Goal: Information Seeking & Learning: Learn about a topic

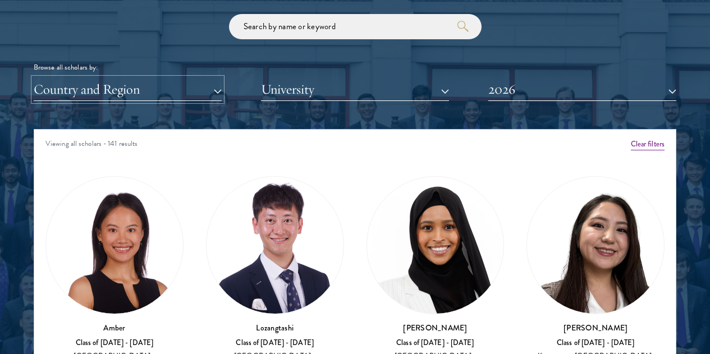
click at [211, 78] on button "Country and Region" at bounding box center [128, 89] width 188 height 23
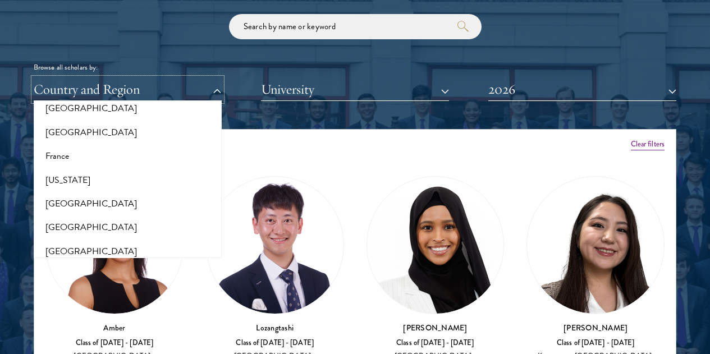
scroll to position [610, 0]
click at [98, 190] on button "[GEOGRAPHIC_DATA]" at bounding box center [127, 202] width 181 height 24
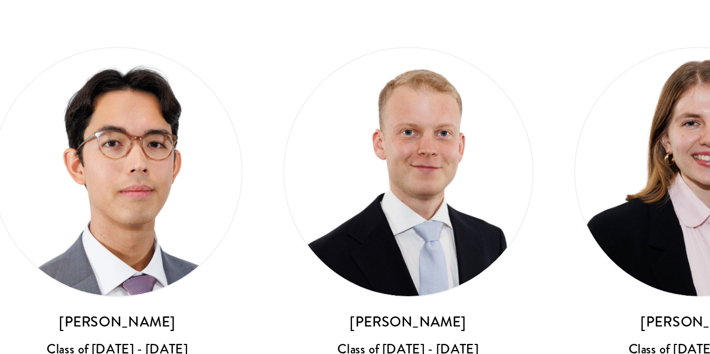
scroll to position [1419, 0]
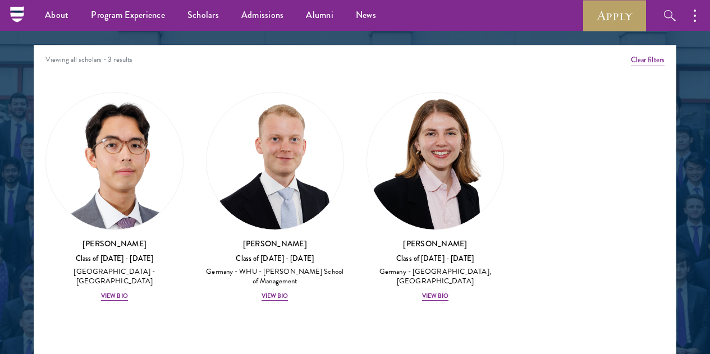
click at [140, 236] on div "[PERSON_NAME] Class of [DATE] - [DATE] [GEOGRAPHIC_DATA] - [GEOGRAPHIC_DATA] [G…" at bounding box center [114, 197] width 161 height 232
click at [128, 292] on div "View Bio" at bounding box center [114, 296] width 27 height 9
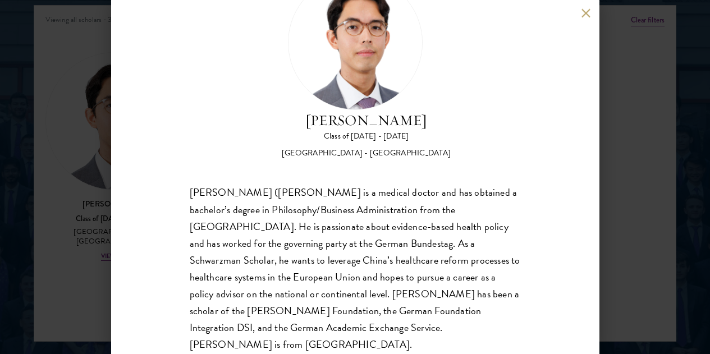
scroll to position [1460, 0]
drag, startPoint x: 229, startPoint y: 204, endPoint x: 290, endPoint y: 208, distance: 61.9
click at [290, 208] on div "[PERSON_NAME] ([PERSON_NAME] is a medical doctor and has obtained a bachelor’s …" at bounding box center [355, 269] width 331 height 168
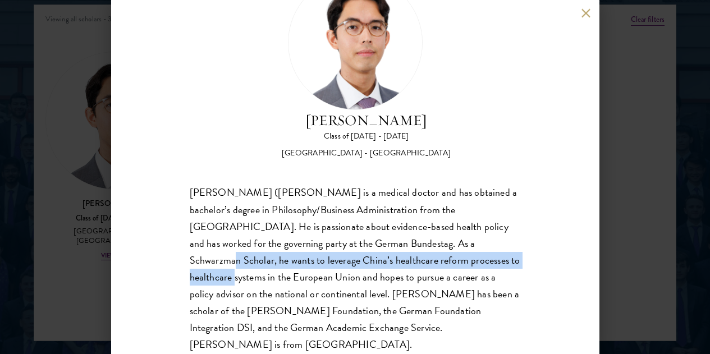
drag, startPoint x: 249, startPoint y: 221, endPoint x: 322, endPoint y: 231, distance: 73.6
click at [322, 231] on div "[PERSON_NAME] ([PERSON_NAME] is a medical doctor and has obtained a bachelor’s …" at bounding box center [355, 269] width 331 height 168
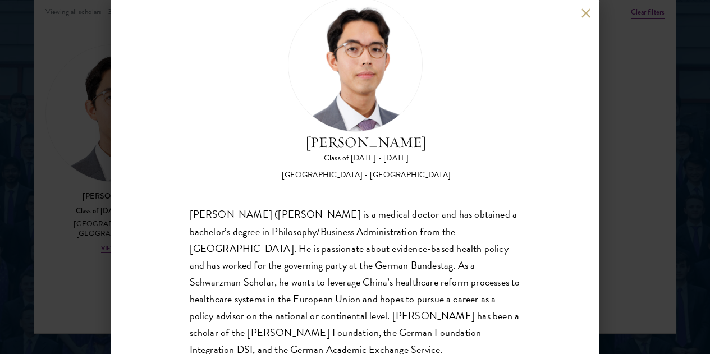
scroll to position [58, 0]
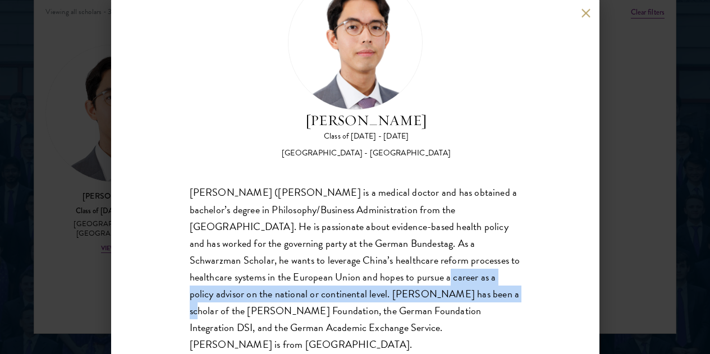
drag, startPoint x: 232, startPoint y: 253, endPoint x: 333, endPoint y: 267, distance: 102.0
click at [333, 267] on div "[PERSON_NAME] ([PERSON_NAME] is a medical doctor and has obtained a bachelor’s …" at bounding box center [355, 269] width 331 height 168
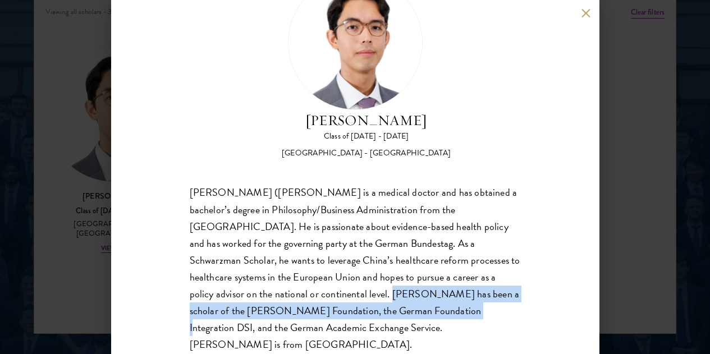
drag, startPoint x: 223, startPoint y: 272, endPoint x: 331, endPoint y: 284, distance: 107.8
click at [331, 284] on div "[PERSON_NAME] ([PERSON_NAME] is a medical doctor and has obtained a bachelor’s …" at bounding box center [355, 269] width 331 height 168
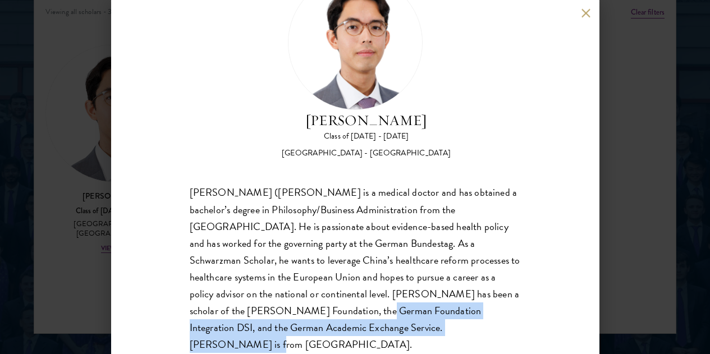
drag, startPoint x: 232, startPoint y: 287, endPoint x: 360, endPoint y: 305, distance: 129.8
click at [360, 305] on div "[PERSON_NAME] ([PERSON_NAME] is a medical doctor and has obtained a bachelor’s …" at bounding box center [355, 269] width 331 height 168
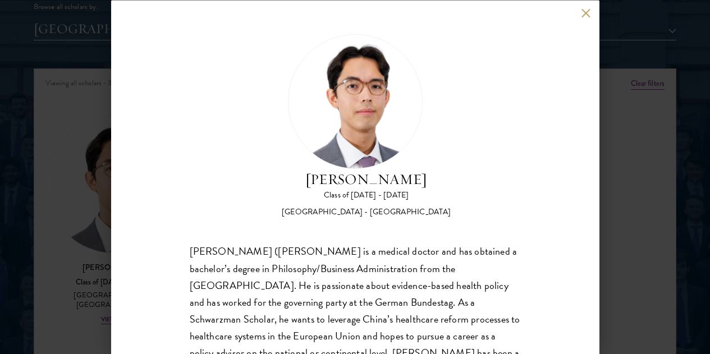
scroll to position [1394, 0]
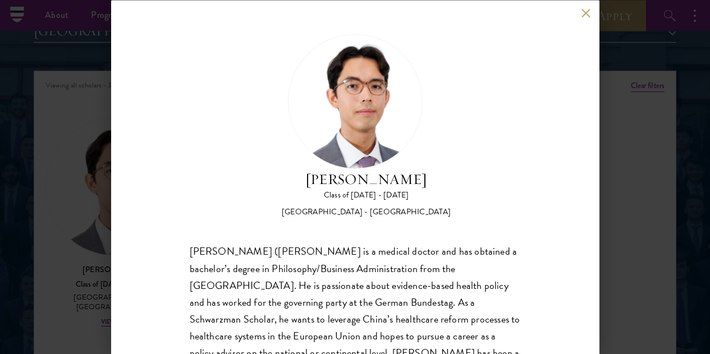
click at [288, 121] on img at bounding box center [355, 101] width 135 height 135
click at [623, 187] on div "[PERSON_NAME] Class of [DATE] - [DATE] [GEOGRAPHIC_DATA] - [GEOGRAPHIC_DATA] [P…" at bounding box center [355, 177] width 710 height 354
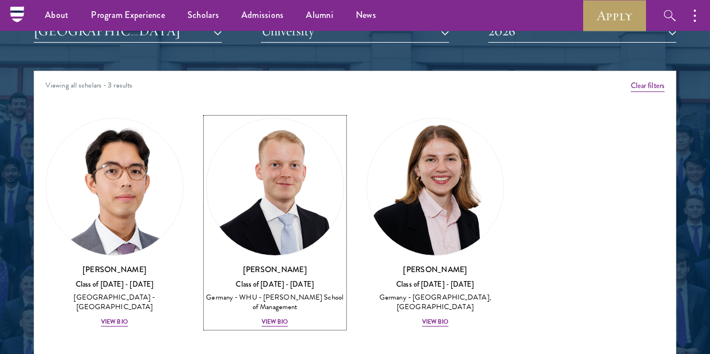
click at [255, 264] on h3 "[PERSON_NAME]" at bounding box center [275, 269] width 138 height 11
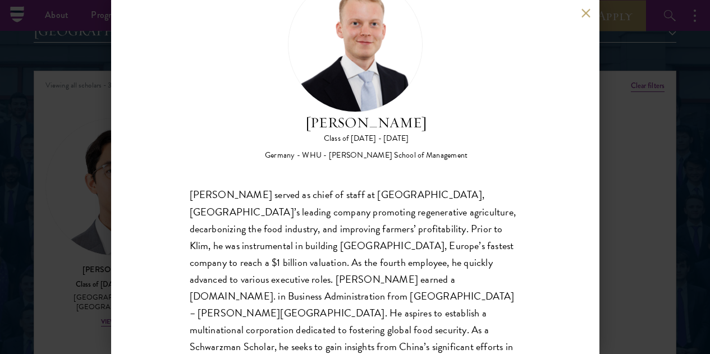
scroll to position [58, 0]
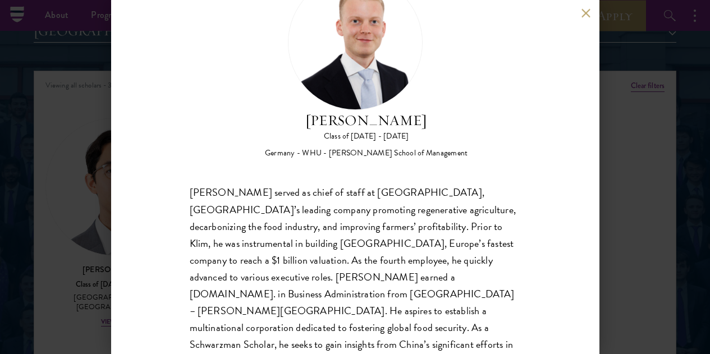
click at [615, 236] on div "[PERSON_NAME] Class of [DATE] - [DATE] [GEOGRAPHIC_DATA] - [GEOGRAPHIC_DATA] - …" at bounding box center [355, 177] width 710 height 354
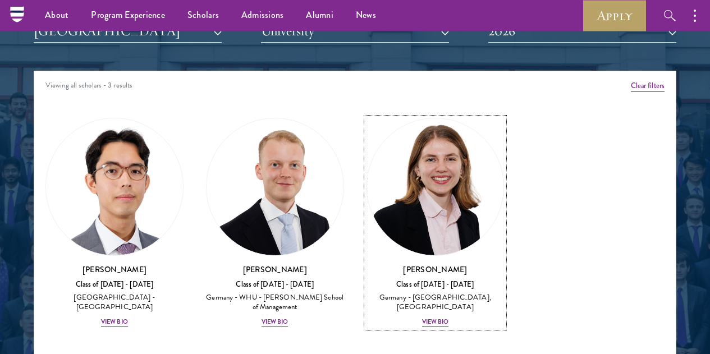
click at [367, 152] on img at bounding box center [435, 186] width 137 height 137
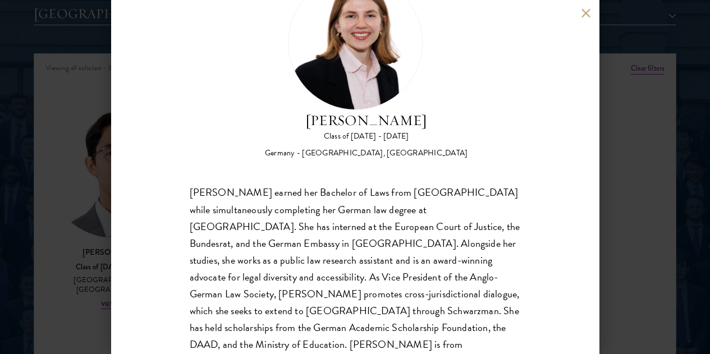
scroll to position [1412, 0]
click at [255, 187] on div "[PERSON_NAME] earned her Bachelor of Laws from [GEOGRAPHIC_DATA] while simultan…" at bounding box center [355, 278] width 331 height 186
drag, startPoint x: 230, startPoint y: 289, endPoint x: 303, endPoint y: 300, distance: 73.8
click at [303, 300] on div "[PERSON_NAME] earned her Bachelor of Laws from [GEOGRAPHIC_DATA] while simultan…" at bounding box center [355, 278] width 331 height 186
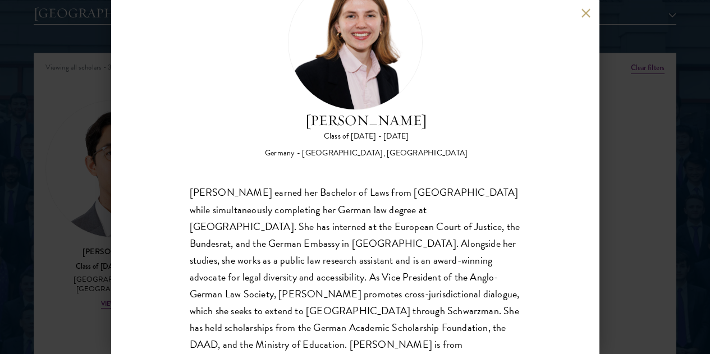
scroll to position [0, 0]
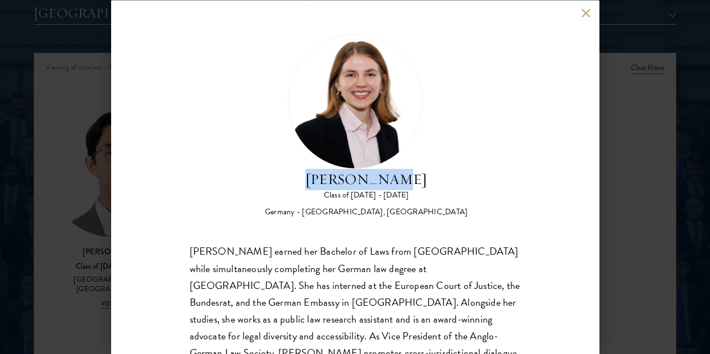
drag, startPoint x: 472, startPoint y: 80, endPoint x: 346, endPoint y: 78, distance: 126.4
click at [346, 78] on div "[PERSON_NAME] Class of [DATE] - [DATE] [GEOGRAPHIC_DATA] - [GEOGRAPHIC_DATA], […" at bounding box center [355, 126] width 331 height 184
copy h2 "[PERSON_NAME]"
click at [622, 120] on div "[PERSON_NAME] Class of [DATE] - [DATE] [GEOGRAPHIC_DATA] - [GEOGRAPHIC_DATA], […" at bounding box center [355, 177] width 710 height 354
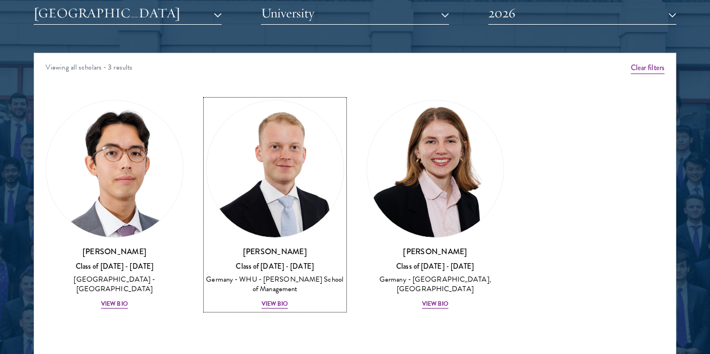
click at [265, 141] on img at bounding box center [275, 169] width 137 height 137
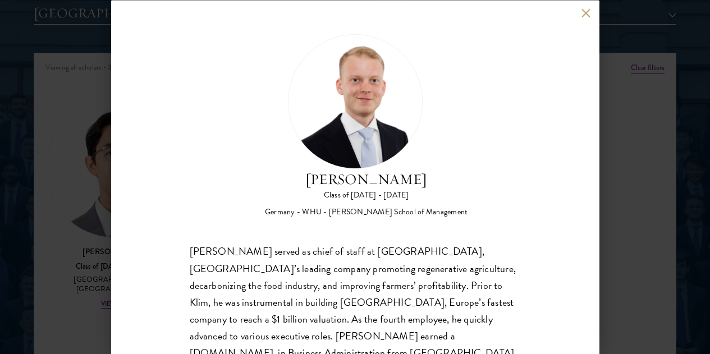
drag, startPoint x: 349, startPoint y: 80, endPoint x: 503, endPoint y: 80, distance: 153.8
click at [468, 168] on h2 "[PERSON_NAME]" at bounding box center [366, 178] width 203 height 21
copy h2 "[PERSON_NAME]"
click at [80, 157] on div "[PERSON_NAME] Class of [DATE] - [DATE] [GEOGRAPHIC_DATA] - [GEOGRAPHIC_DATA] - …" at bounding box center [355, 177] width 710 height 354
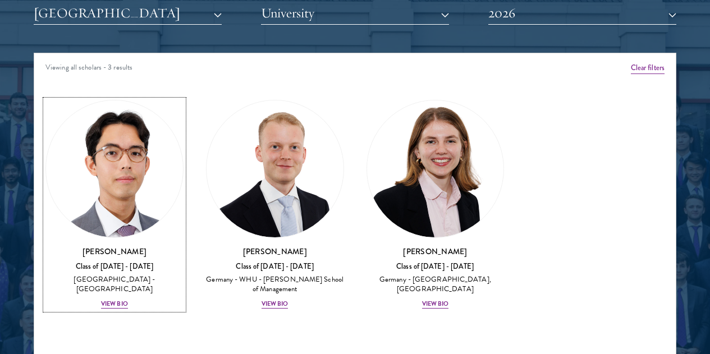
click at [144, 246] on h3 "[PERSON_NAME]" at bounding box center [114, 251] width 138 height 11
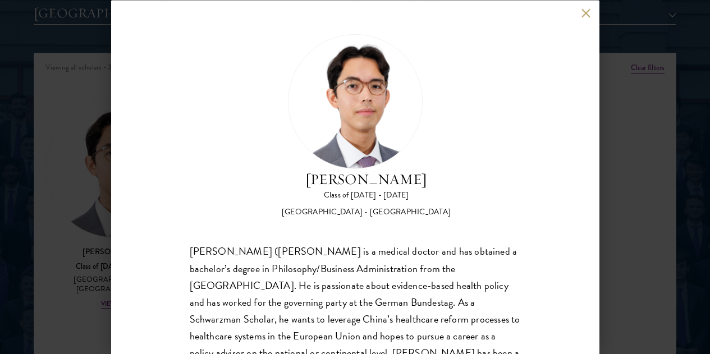
drag, startPoint x: 346, startPoint y: 79, endPoint x: 482, endPoint y: 78, distance: 136.4
click at [482, 78] on div "[PERSON_NAME] Class of [DATE] - [DATE] [GEOGRAPHIC_DATA] - [GEOGRAPHIC_DATA]" at bounding box center [355, 126] width 331 height 184
copy h2 "[PERSON_NAME]"
click at [665, 90] on div "[PERSON_NAME] Class of [DATE] - [DATE] [GEOGRAPHIC_DATA] - [GEOGRAPHIC_DATA] [P…" at bounding box center [355, 177] width 710 height 354
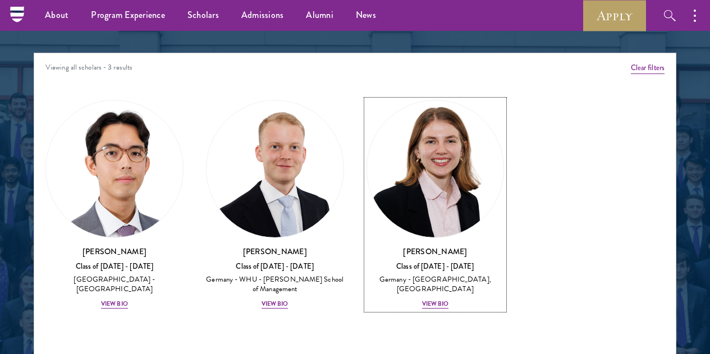
scroll to position [1282, 0]
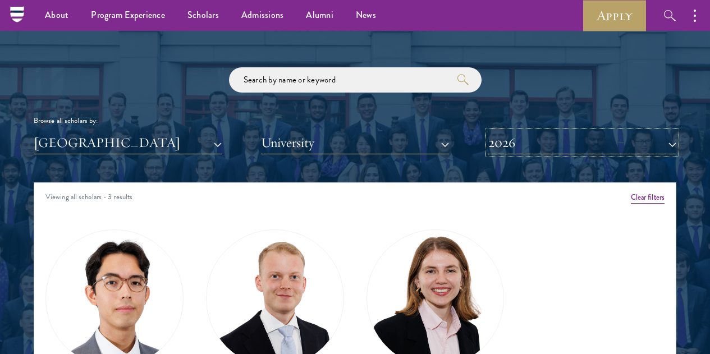
click at [506, 131] on button "2026" at bounding box center [582, 142] width 188 height 23
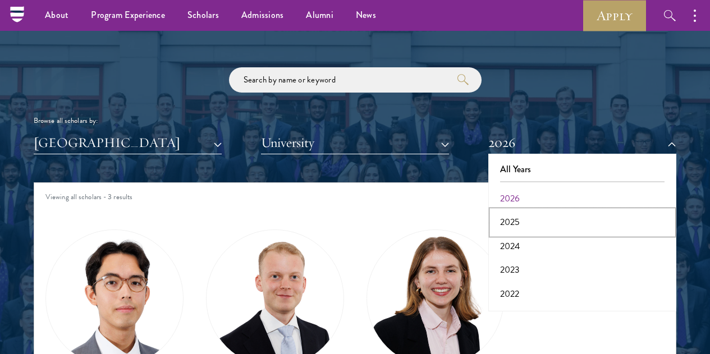
click at [503, 211] on button "2025" at bounding box center [582, 223] width 181 height 24
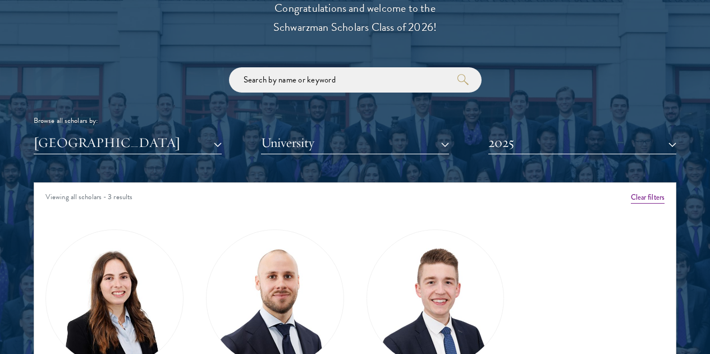
scroll to position [1414, 0]
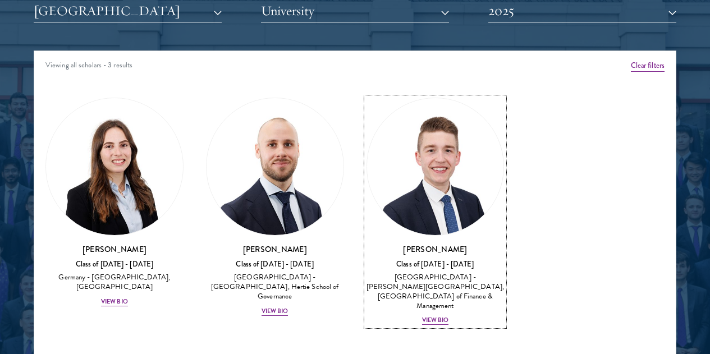
click at [367, 244] on h3 "[PERSON_NAME]" at bounding box center [436, 249] width 138 height 11
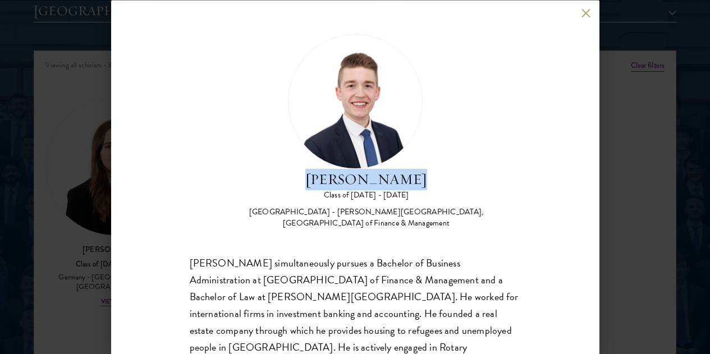
drag, startPoint x: 349, startPoint y: 72, endPoint x: 479, endPoint y: 79, distance: 130.4
click at [479, 168] on h2 "[PERSON_NAME]" at bounding box center [366, 178] width 309 height 21
copy h2 "[PERSON_NAME]"
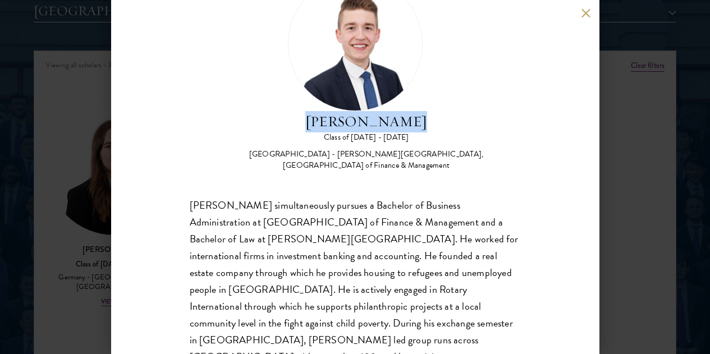
scroll to position [58, 0]
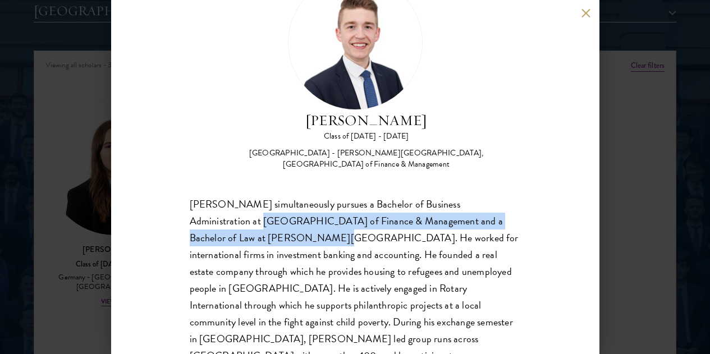
drag, startPoint x: 266, startPoint y: 163, endPoint x: 341, endPoint y: 185, distance: 78.9
click at [341, 196] on div "[PERSON_NAME] simultaneously pursues a Bachelor of Business Administration at […" at bounding box center [355, 289] width 331 height 186
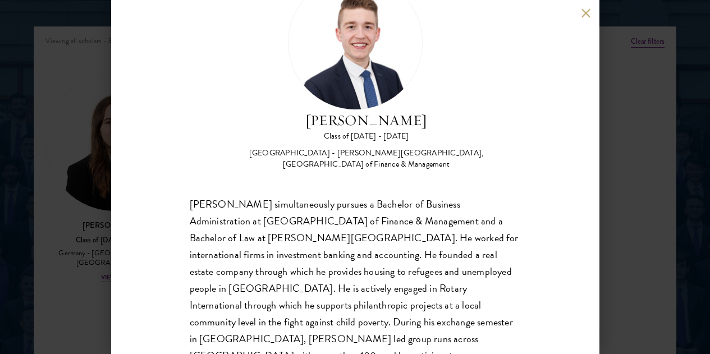
scroll to position [1438, 0]
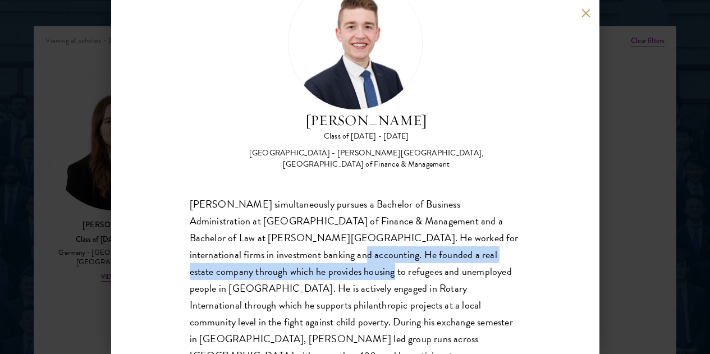
drag, startPoint x: 348, startPoint y: 205, endPoint x: 378, endPoint y: 212, distance: 31.1
click at [378, 212] on div "[PERSON_NAME] simultaneously pursues a Bachelor of Business Administration at […" at bounding box center [355, 289] width 331 height 186
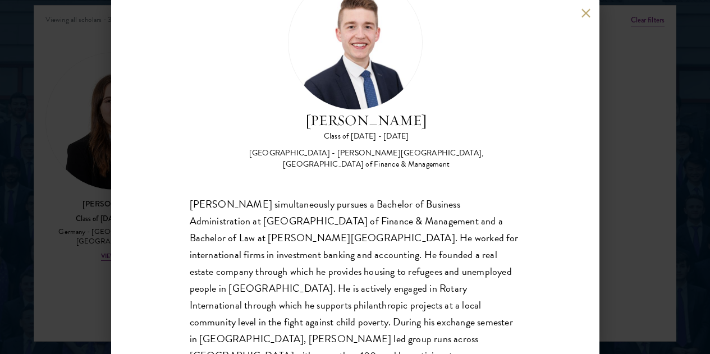
scroll to position [1460, 0]
drag, startPoint x: 294, startPoint y: 217, endPoint x: 367, endPoint y: 217, distance: 73.6
click at [367, 217] on div "[PERSON_NAME] simultaneously pursues a Bachelor of Business Administration at […" at bounding box center [355, 289] width 331 height 186
drag, startPoint x: 234, startPoint y: 239, endPoint x: 298, endPoint y: 242, distance: 64.7
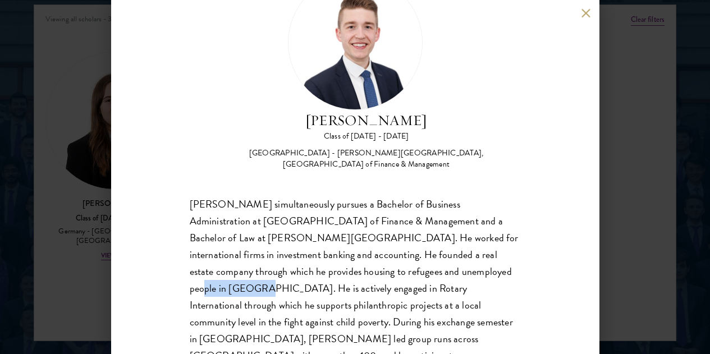
click at [298, 242] on div "[PERSON_NAME] simultaneously pursues a Bachelor of Business Administration at […" at bounding box center [355, 289] width 331 height 186
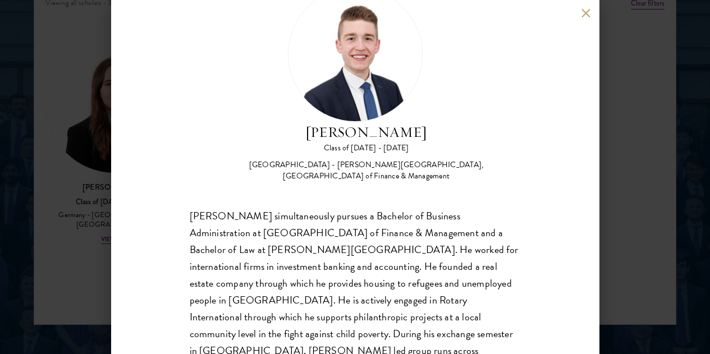
scroll to position [45, 0]
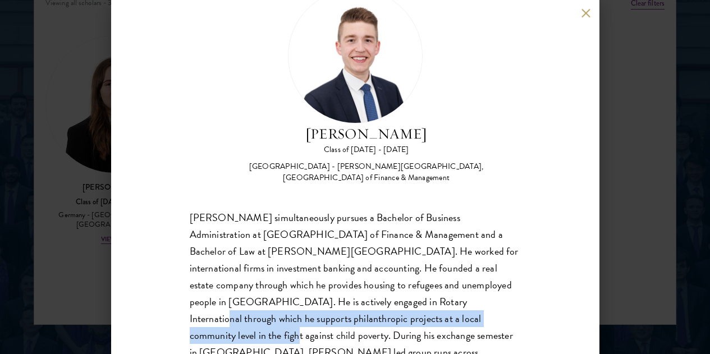
drag, startPoint x: 245, startPoint y: 270, endPoint x: 322, endPoint y: 281, distance: 77.8
click at [322, 281] on div "[PERSON_NAME] simultaneously pursues a Bachelor of Business Administration at […" at bounding box center [355, 302] width 331 height 186
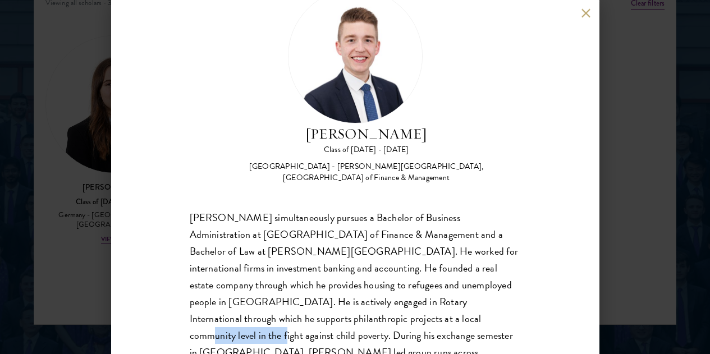
drag, startPoint x: 234, startPoint y: 286, endPoint x: 308, endPoint y: 293, distance: 73.9
click at [308, 293] on div "[PERSON_NAME] simultaneously pursues a Bachelor of Business Administration at […" at bounding box center [355, 302] width 331 height 186
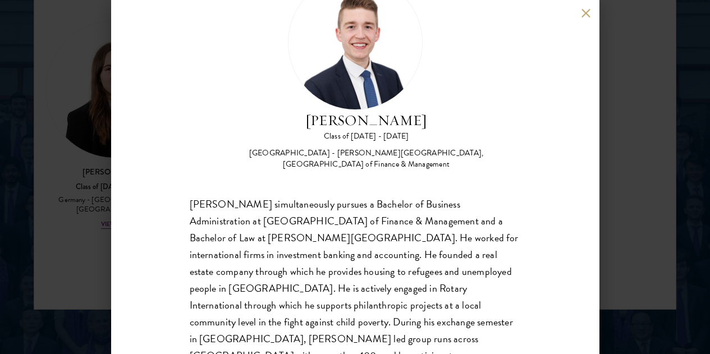
scroll to position [1492, 0]
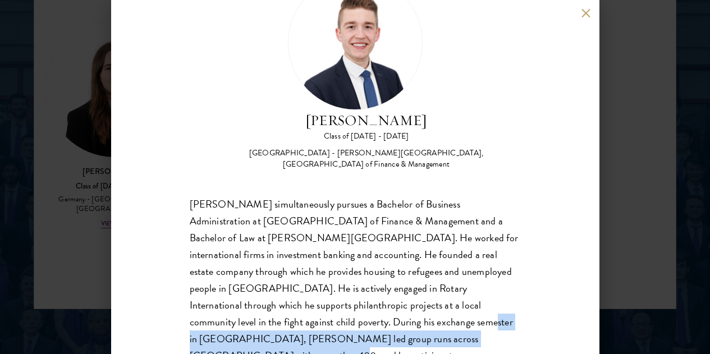
drag, startPoint x: 228, startPoint y: 295, endPoint x: 342, endPoint y: 305, distance: 114.4
click at [342, 305] on div "[PERSON_NAME] simultaneously pursues a Bachelor of Business Administration at […" at bounding box center [355, 289] width 331 height 186
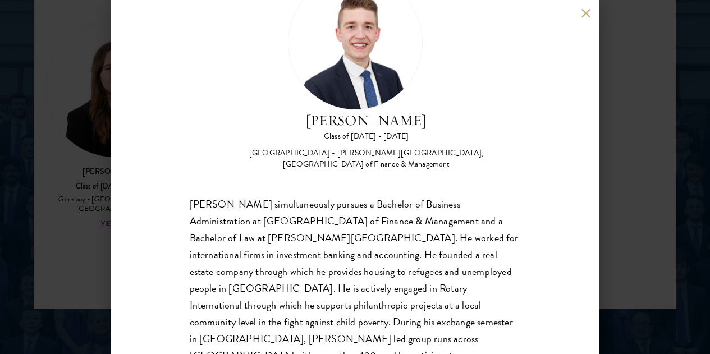
click at [639, 209] on div "[PERSON_NAME] Class of [DATE] - [DATE] [GEOGRAPHIC_DATA] - [PERSON_NAME][GEOGRA…" at bounding box center [355, 177] width 710 height 354
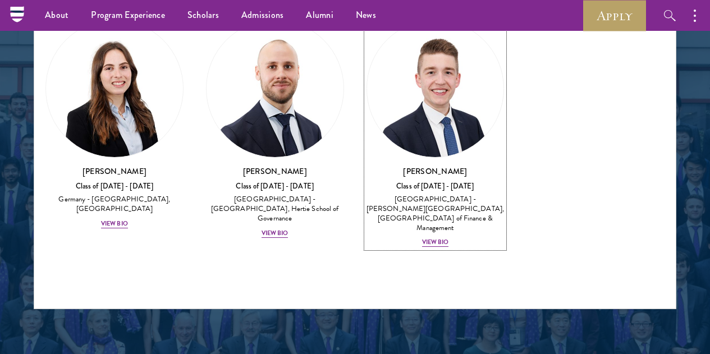
scroll to position [1490, 0]
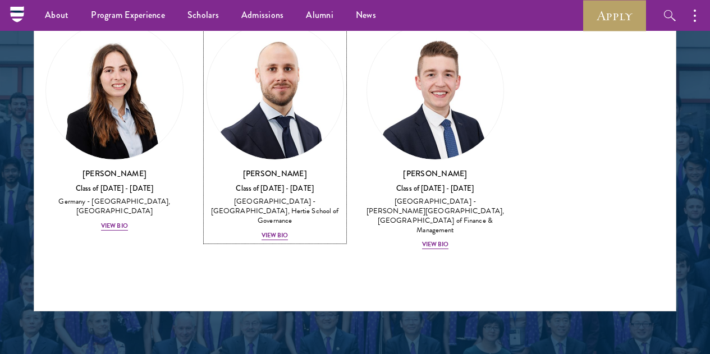
click at [261, 56] on img at bounding box center [275, 90] width 137 height 137
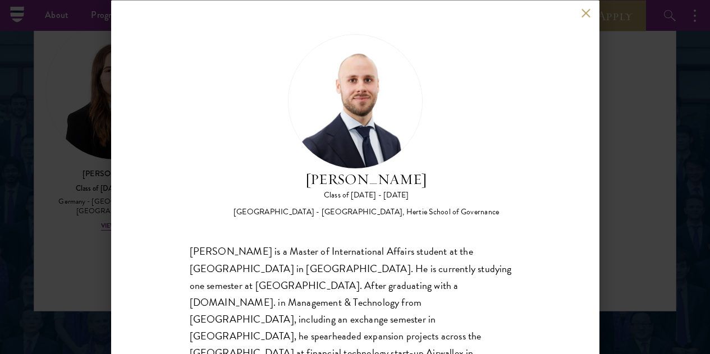
drag, startPoint x: 352, startPoint y: 67, endPoint x: 432, endPoint y: 95, distance: 84.5
click at [432, 168] on h2 "[PERSON_NAME]" at bounding box center [367, 178] width 266 height 21
copy h2 "[PERSON_NAME]"
click at [617, 98] on div "[PERSON_NAME] Class of [DATE] - [DATE] [GEOGRAPHIC_DATA] - [GEOGRAPHIC_DATA], H…" at bounding box center [355, 177] width 710 height 354
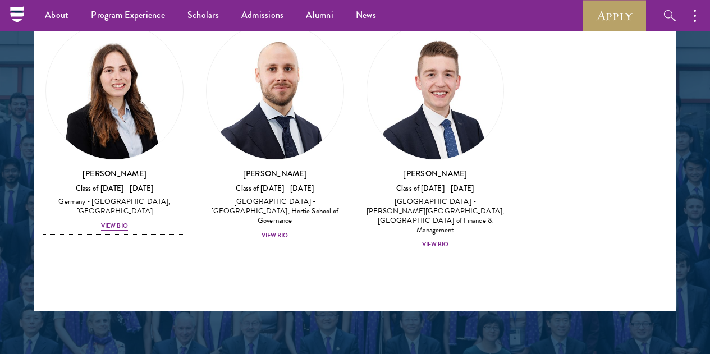
click at [138, 168] on h3 "[PERSON_NAME]" at bounding box center [114, 173] width 138 height 11
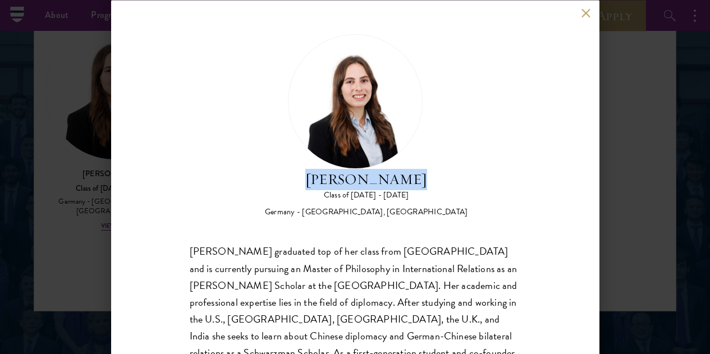
drag, startPoint x: 349, startPoint y: 75, endPoint x: 472, endPoint y: 82, distance: 123.2
click at [468, 168] on h2 "[PERSON_NAME]" at bounding box center [366, 178] width 203 height 21
copy h2 "[PERSON_NAME]"
click at [640, 174] on div "[PERSON_NAME] Class of [DATE] - [DATE] [GEOGRAPHIC_DATA] - [GEOGRAPHIC_DATA], […" at bounding box center [355, 177] width 710 height 354
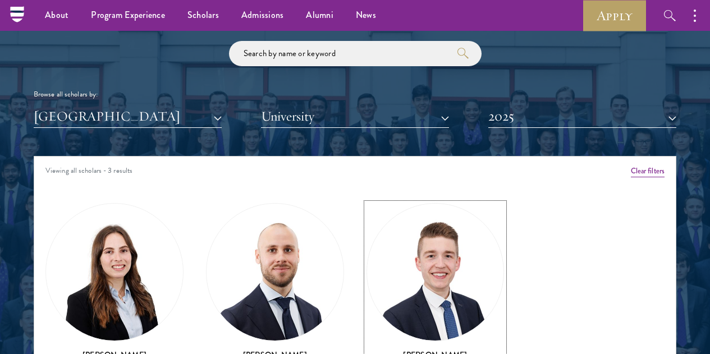
scroll to position [1300, 0]
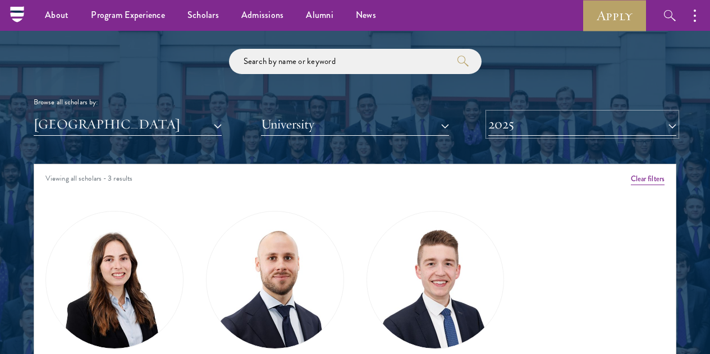
click at [547, 113] on button "2025" at bounding box center [582, 124] width 188 height 23
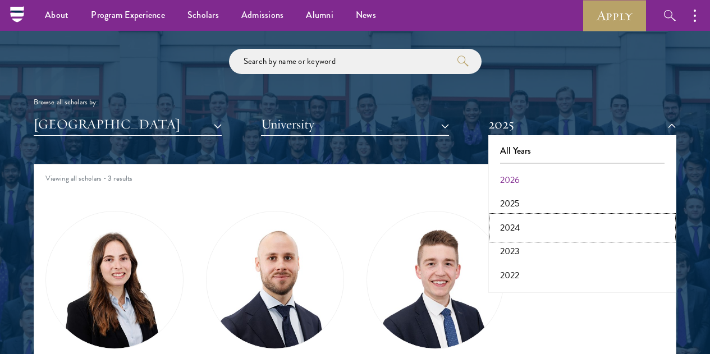
click at [516, 216] on button "2024" at bounding box center [582, 228] width 181 height 24
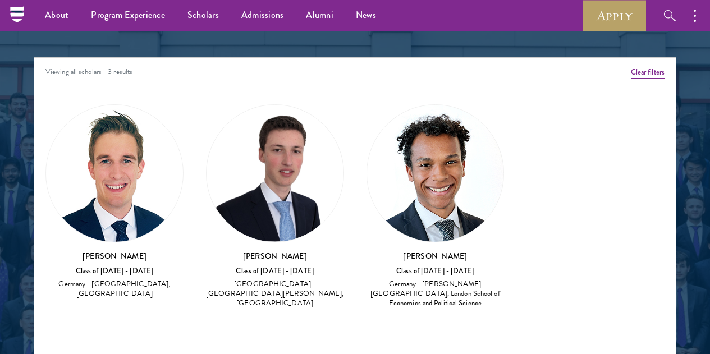
scroll to position [1414, 0]
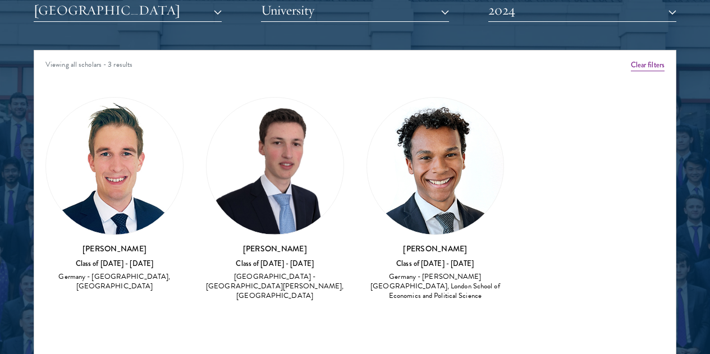
click at [367, 136] on img at bounding box center [435, 166] width 137 height 137
drag, startPoint x: 390, startPoint y: 170, endPoint x: 381, endPoint y: 167, distance: 9.3
click at [383, 243] on h3 "[PERSON_NAME]" at bounding box center [436, 248] width 138 height 11
drag, startPoint x: 368, startPoint y: 168, endPoint x: 338, endPoint y: 169, distance: 29.8
click at [367, 243] on h3 "[PERSON_NAME]" at bounding box center [436, 248] width 138 height 11
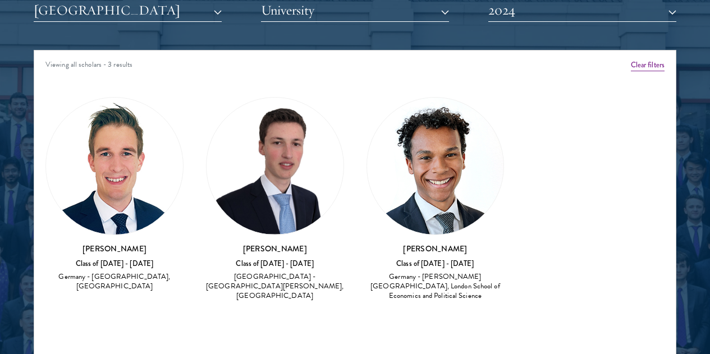
click at [367, 243] on h3 "[PERSON_NAME]" at bounding box center [436, 248] width 138 height 11
click at [367, 243] on div "[PERSON_NAME] Class of [DATE] - [DATE] [GEOGRAPHIC_DATA] - [PERSON_NAME][GEOGRA…" at bounding box center [436, 272] width 138 height 59
drag, startPoint x: 323, startPoint y: 171, endPoint x: 393, endPoint y: 172, distance: 69.6
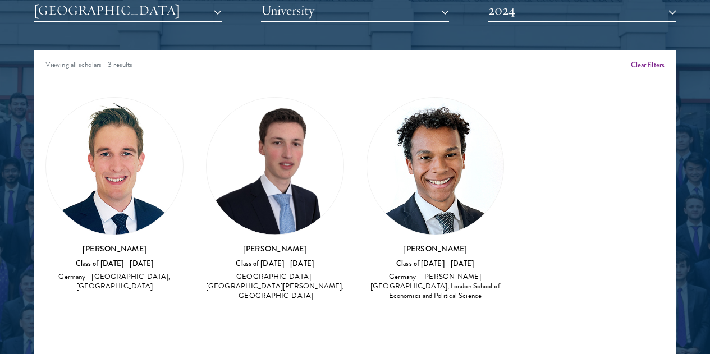
click at [393, 243] on h3 "[PERSON_NAME]" at bounding box center [436, 248] width 138 height 11
copy h3 "[PERSON_NAME]"
click at [266, 243] on h3 "[PERSON_NAME]" at bounding box center [275, 248] width 138 height 11
drag, startPoint x: 270, startPoint y: 169, endPoint x: 209, endPoint y: 171, distance: 61.2
click at [209, 243] on h3 "[PERSON_NAME]" at bounding box center [275, 248] width 138 height 11
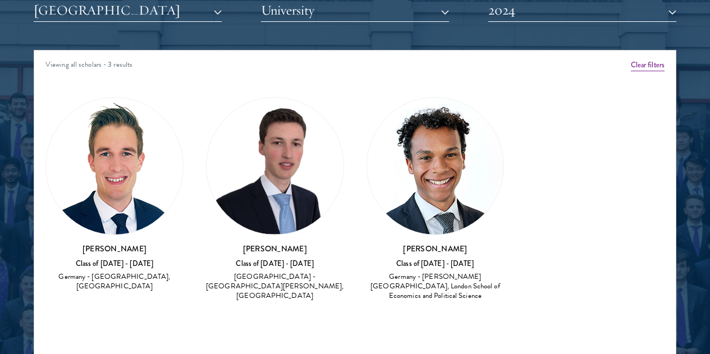
copy h3 "[PERSON_NAME]"
drag, startPoint x: 183, startPoint y: 171, endPoint x: 92, endPoint y: 173, distance: 91.0
click at [92, 173] on div "[PERSON_NAME] Class of [DATE] - [DATE] [GEOGRAPHIC_DATA] - [GEOGRAPHIC_DATA], […" at bounding box center [114, 195] width 161 height 218
copy h3 "[PERSON_NAME]"
click at [476, 101] on div "Amber Class of [DATE] - [DATE] [GEOGRAPHIC_DATA] - [GEOGRAPHIC_DATA] View Bio C…" at bounding box center [355, 203] width 642 height 243
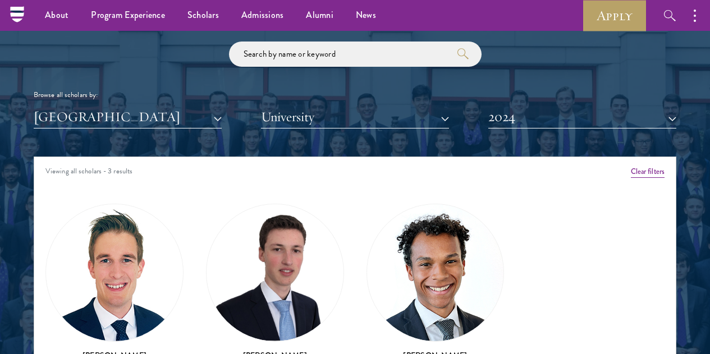
scroll to position [1302, 0]
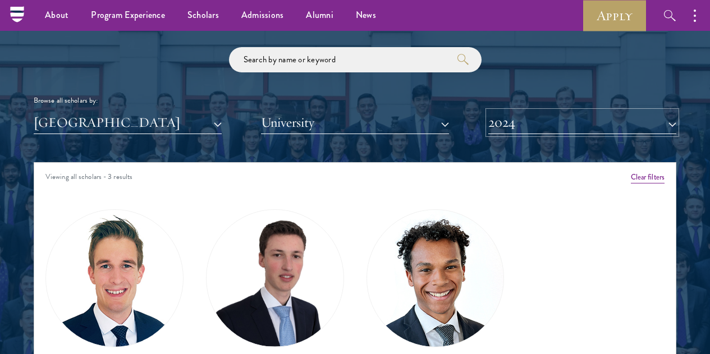
click at [532, 111] on button "2024" at bounding box center [582, 122] width 188 height 23
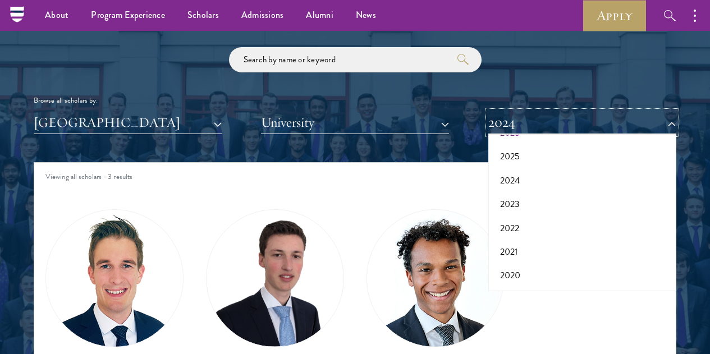
scroll to position [52, 0]
click at [522, 186] on button "2023" at bounding box center [582, 198] width 181 height 24
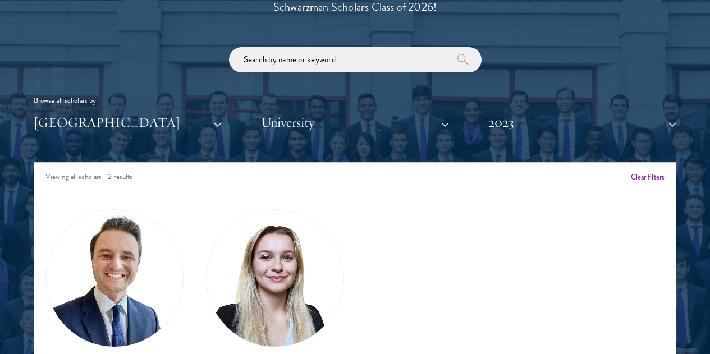
scroll to position [1371, 0]
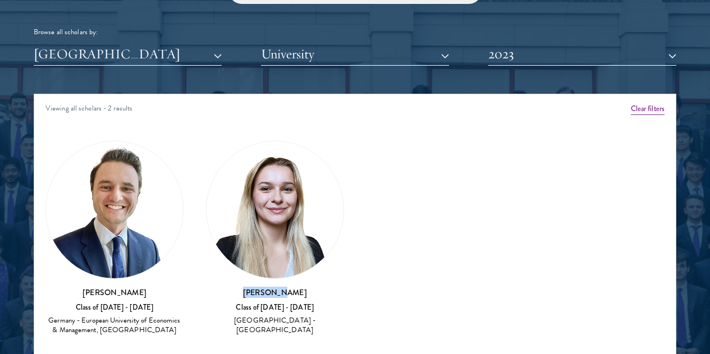
drag, startPoint x: 262, startPoint y: 211, endPoint x: 204, endPoint y: 213, distance: 57.9
click at [206, 287] on h3 "[PERSON_NAME]" at bounding box center [275, 292] width 138 height 11
copy h3 "[PERSON_NAME]"
drag, startPoint x: 175, startPoint y: 212, endPoint x: 84, endPoint y: 216, distance: 90.5
click at [84, 216] on div "[PERSON_NAME] Class of [DATE] - [DATE] [GEOGRAPHIC_DATA] - European University …" at bounding box center [114, 239] width 161 height 218
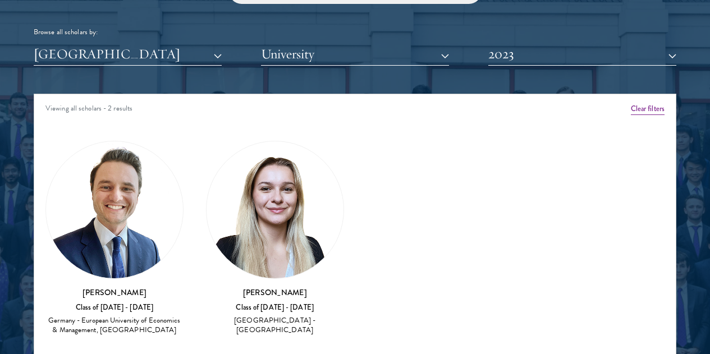
click at [545, 21] on div "Browse all scholars by: [GEOGRAPHIC_DATA] All Countries and Regions [GEOGRAPHIC…" at bounding box center [355, 22] width 643 height 87
click at [527, 43] on button "2023" at bounding box center [582, 54] width 188 height 23
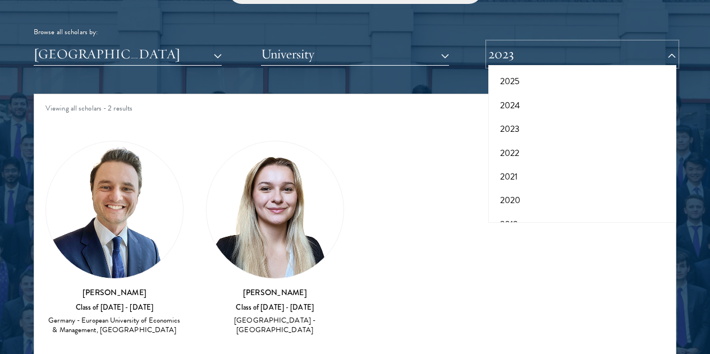
scroll to position [57, 0]
click at [516, 112] on button "2023" at bounding box center [582, 124] width 181 height 24
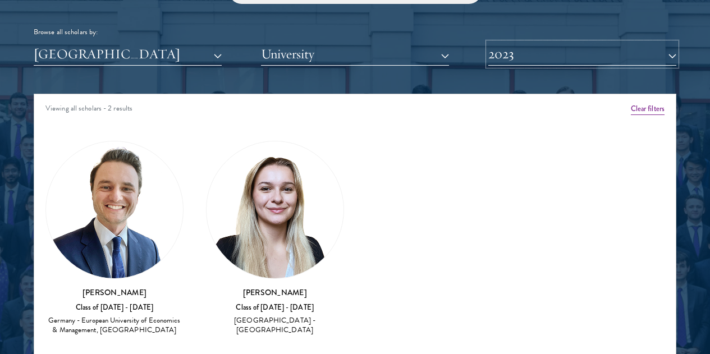
click at [517, 43] on button "2023" at bounding box center [582, 54] width 188 height 23
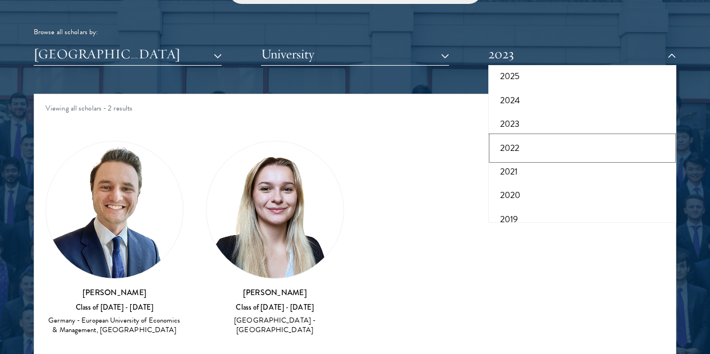
click at [513, 136] on button "2022" at bounding box center [582, 148] width 181 height 24
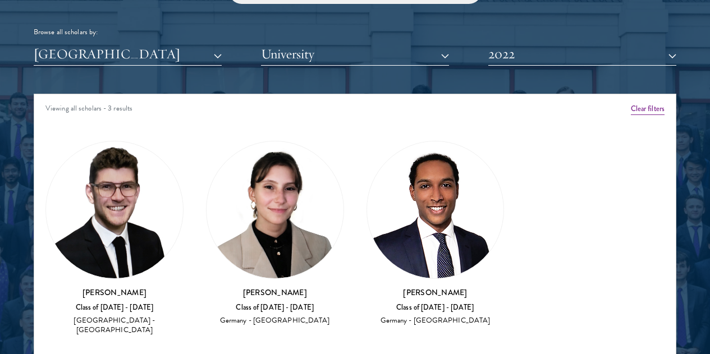
drag, startPoint x: 401, startPoint y: 218, endPoint x: 310, endPoint y: 208, distance: 92.1
click at [355, 208] on div "[PERSON_NAME] Class of [DATE] - [DATE] [GEOGRAPHIC_DATA] - [GEOGRAPHIC_DATA]" at bounding box center [435, 234] width 161 height 208
drag, startPoint x: 285, startPoint y: 212, endPoint x: 200, endPoint y: 209, distance: 84.3
click at [200, 209] on div "[PERSON_NAME] Class of [DATE] - [DATE] [GEOGRAPHIC_DATA] - [GEOGRAPHIC_DATA]" at bounding box center [275, 234] width 161 height 208
drag, startPoint x: 171, startPoint y: 215, endPoint x: 99, endPoint y: 218, distance: 72.5
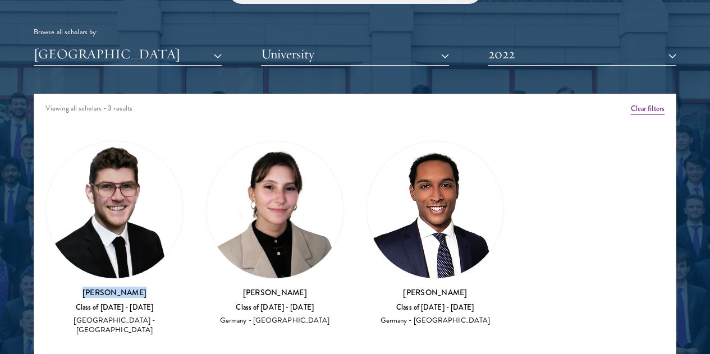
click at [99, 287] on h3 "[PERSON_NAME]" at bounding box center [114, 292] width 138 height 11
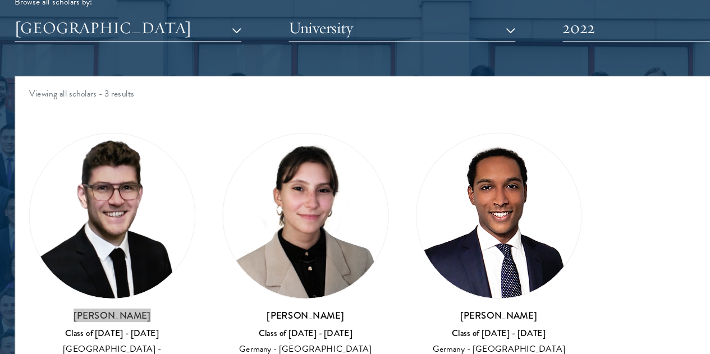
scroll to position [1371, 0]
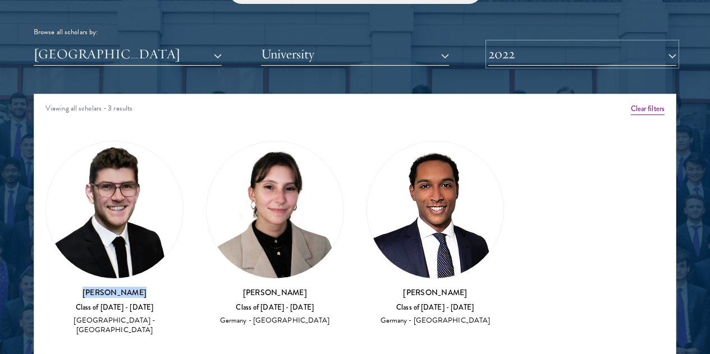
click at [572, 43] on button "2022" at bounding box center [582, 54] width 188 height 23
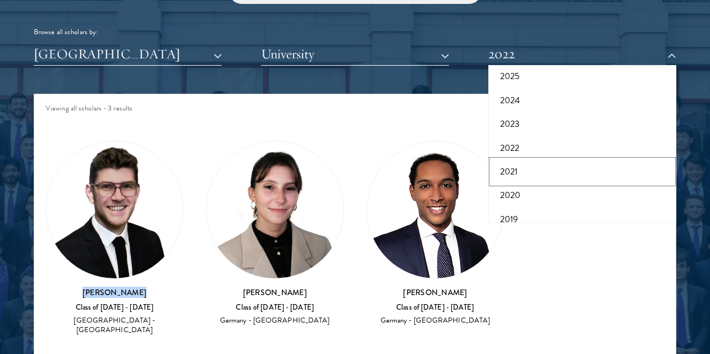
click at [523, 160] on button "2021" at bounding box center [582, 172] width 181 height 24
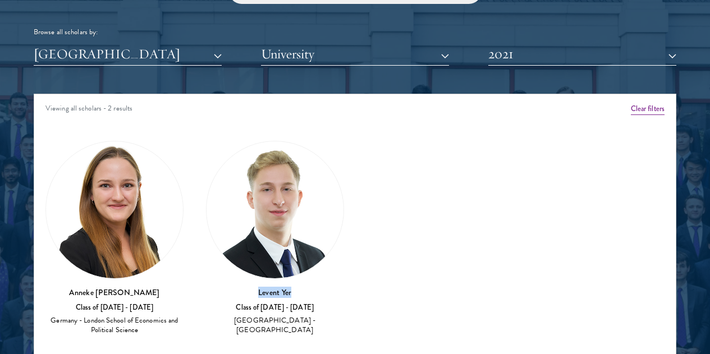
drag, startPoint x: 274, startPoint y: 208, endPoint x: 217, endPoint y: 213, distance: 56.9
click at [217, 287] on h3 "Levent Yer" at bounding box center [275, 292] width 138 height 11
click at [122, 204] on div "[PERSON_NAME] Class of [DATE] - [DATE] [GEOGRAPHIC_DATA] - London School of Eco…" at bounding box center [114, 238] width 138 height 195
click at [189, 220] on div "[PERSON_NAME] Class of [DATE] - [DATE] [GEOGRAPHIC_DATA] - London School of Eco…" at bounding box center [114, 239] width 161 height 218
drag, startPoint x: 181, startPoint y: 225, endPoint x: 100, endPoint y: 216, distance: 81.9
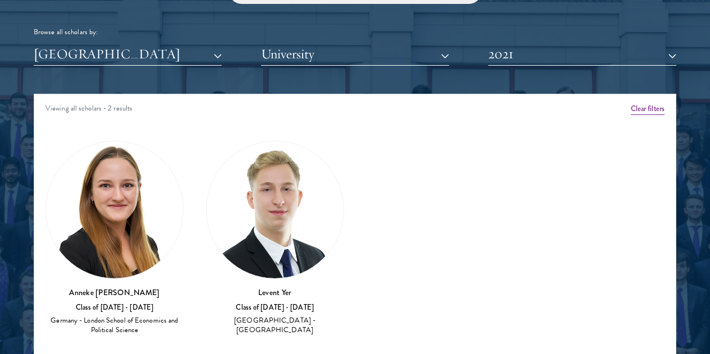
click at [100, 216] on div "[PERSON_NAME] Class of [DATE] - [DATE] [GEOGRAPHIC_DATA] - London School of Eco…" at bounding box center [114, 239] width 161 height 218
click at [520, 43] on button "2021" at bounding box center [582, 54] width 188 height 23
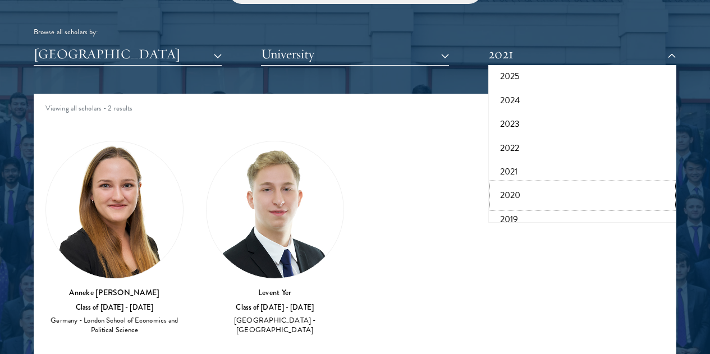
click at [509, 184] on button "2020" at bounding box center [582, 196] width 181 height 24
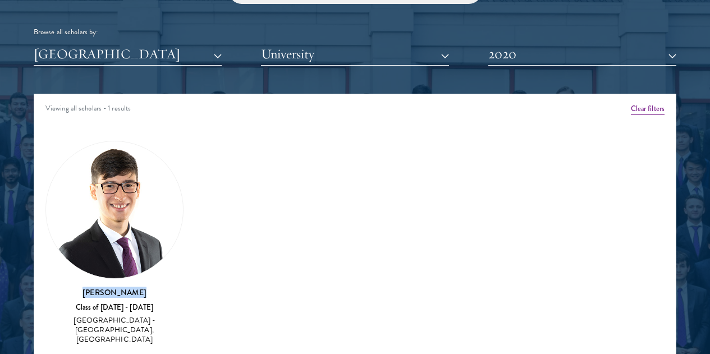
drag, startPoint x: 175, startPoint y: 213, endPoint x: 75, endPoint y: 213, distance: 99.9
click at [75, 213] on div "Amber Class of [DATE] - [DATE] [GEOGRAPHIC_DATA] - [GEOGRAPHIC_DATA] View Bio C…" at bounding box center [355, 247] width 642 height 243
click at [535, 44] on button "2020" at bounding box center [582, 54] width 188 height 23
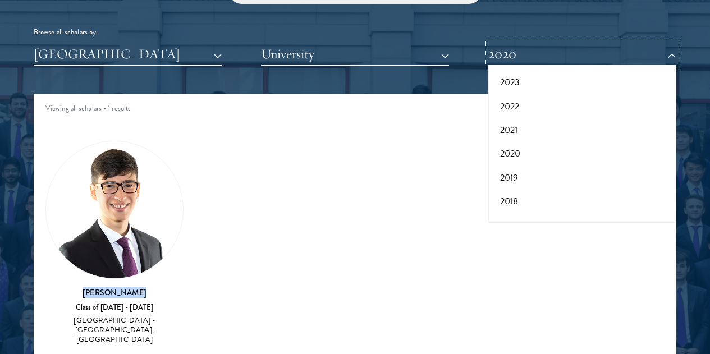
scroll to position [117, 0]
click at [515, 148] on button "2019" at bounding box center [582, 160] width 181 height 24
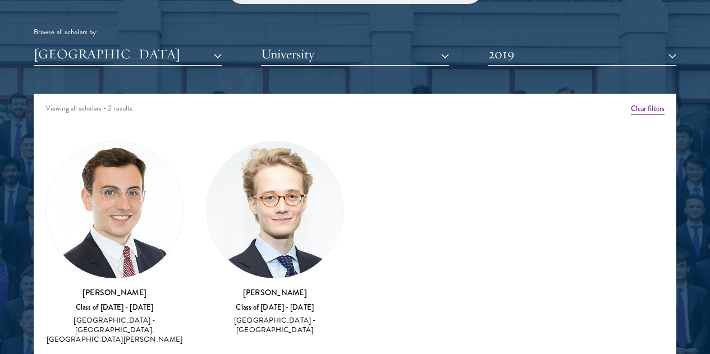
drag, startPoint x: 291, startPoint y: 218, endPoint x: 185, endPoint y: 217, distance: 106.1
click at [185, 217] on div "Amber Class of [DATE] - [DATE] [GEOGRAPHIC_DATA] - [GEOGRAPHIC_DATA] View Bio C…" at bounding box center [355, 247] width 642 height 243
click at [295, 222] on div "[PERSON_NAME] Class of [DATE] - [DATE] [GEOGRAPHIC_DATA] - [GEOGRAPHIC_DATA]" at bounding box center [275, 239] width 161 height 218
drag, startPoint x: 289, startPoint y: 213, endPoint x: 202, endPoint y: 215, distance: 87.6
click at [202, 215] on div "[PERSON_NAME] Class of [DATE] - [DATE] [GEOGRAPHIC_DATA] - [GEOGRAPHIC_DATA]" at bounding box center [275, 239] width 161 height 218
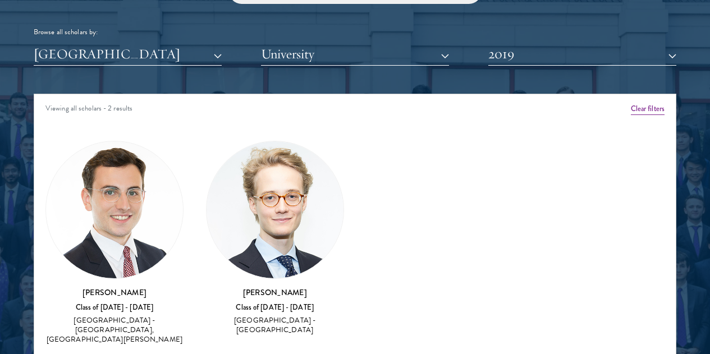
drag, startPoint x: 156, startPoint y: 227, endPoint x: 109, endPoint y: 211, distance: 49.7
click at [109, 287] on h3 "[PERSON_NAME]" at bounding box center [114, 292] width 138 height 11
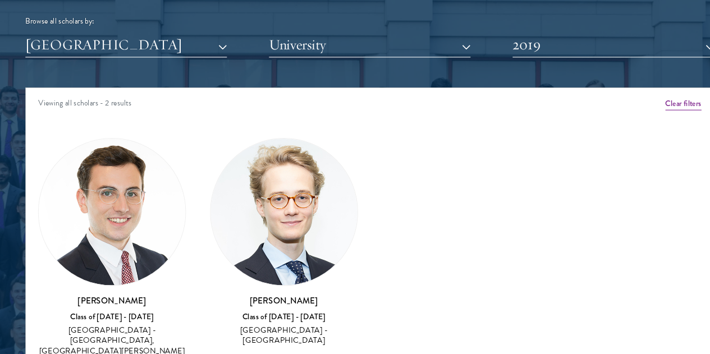
scroll to position [1371, 0]
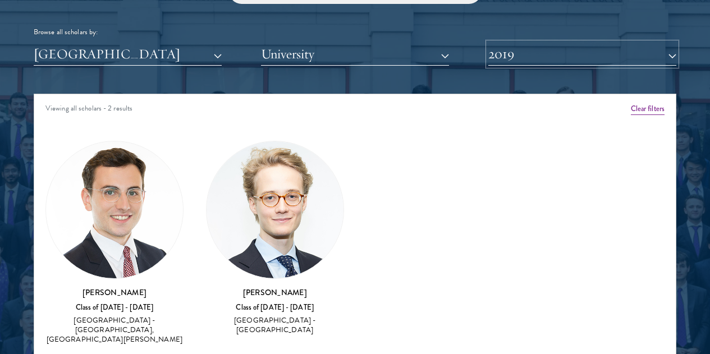
click at [573, 43] on button "2019" at bounding box center [582, 54] width 188 height 23
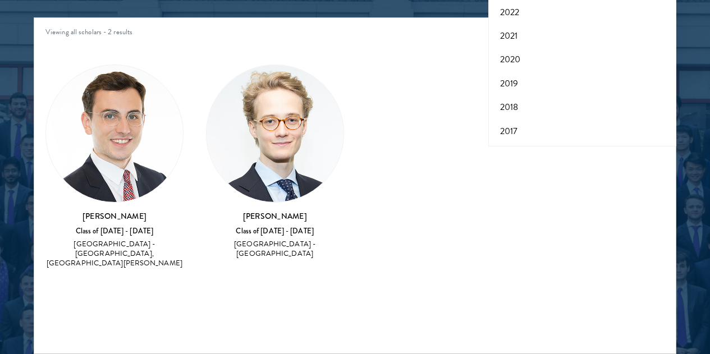
scroll to position [1451, 0]
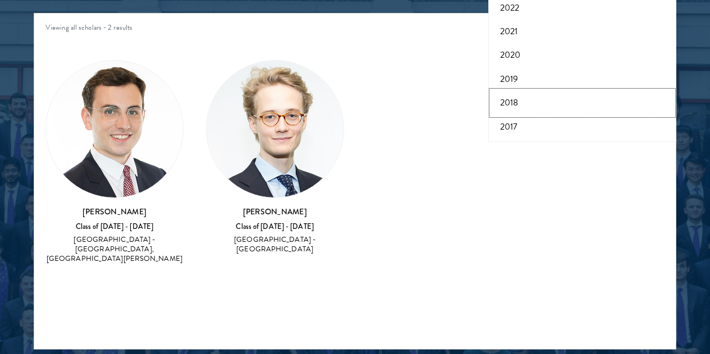
drag, startPoint x: 500, startPoint y: 85, endPoint x: 504, endPoint y: 75, distance: 10.1
click at [488, 109] on div "All Years 2026 2025 2024 2023 2022 2021 2020 2019 2018 2017" at bounding box center [582, 63] width 188 height 157
click at [527, 43] on button "2020" at bounding box center [582, 55] width 181 height 24
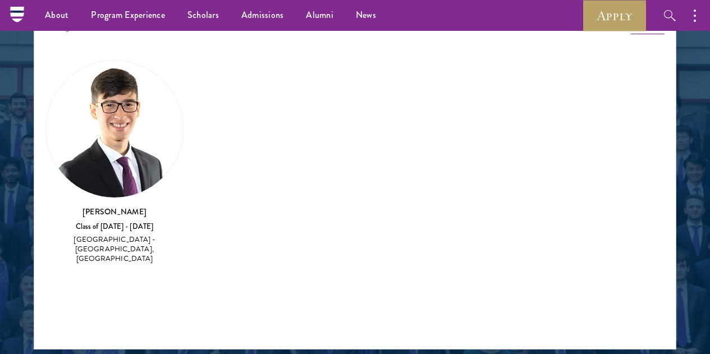
scroll to position [1323, 0]
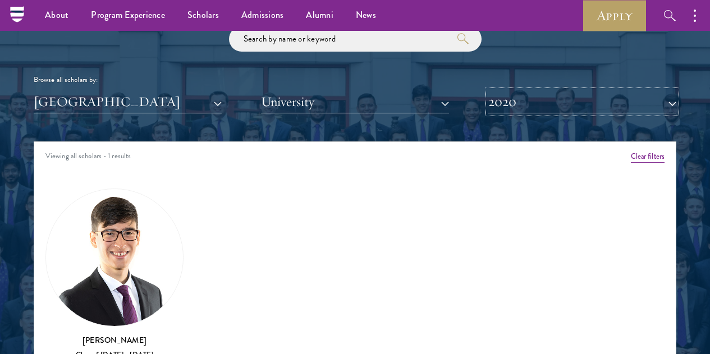
click at [510, 90] on button "2020" at bounding box center [582, 101] width 188 height 23
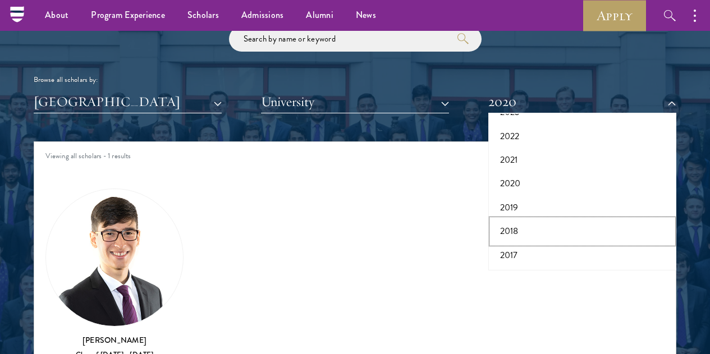
click at [504, 220] on button "2018" at bounding box center [582, 232] width 181 height 24
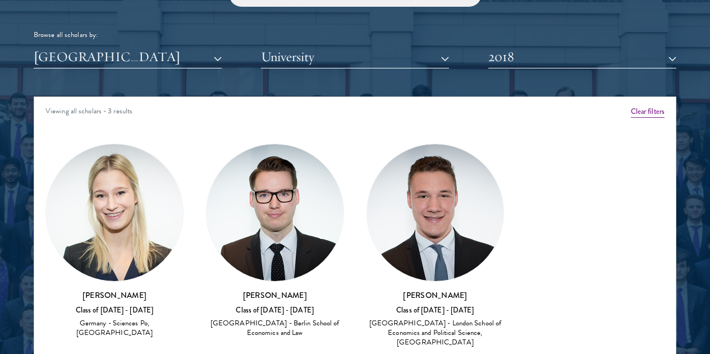
scroll to position [1369, 0]
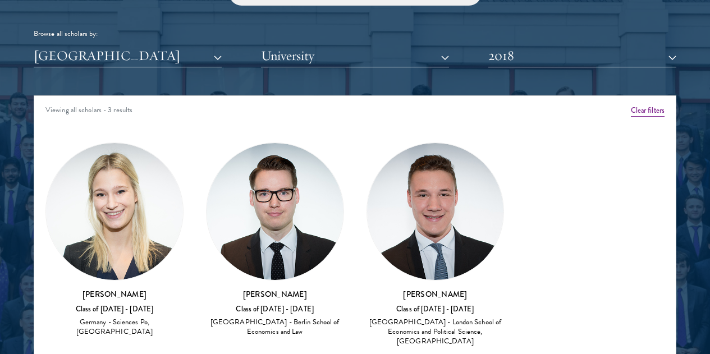
drag, startPoint x: 398, startPoint y: 217, endPoint x: 309, endPoint y: 217, distance: 88.2
click at [355, 217] on div "[PERSON_NAME] Class of [DATE] - [DATE] [GEOGRAPHIC_DATA] - London School of Eco…" at bounding box center [435, 244] width 161 height 227
drag, startPoint x: 290, startPoint y: 212, endPoint x: 204, endPoint y: 222, distance: 85.9
click at [204, 222] on div "[PERSON_NAME] Class of [DATE] - [DATE] [GEOGRAPHIC_DATA] - Berlin School of Eco…" at bounding box center [275, 240] width 161 height 218
drag, startPoint x: 207, startPoint y: 216, endPoint x: 291, endPoint y: 218, distance: 83.7
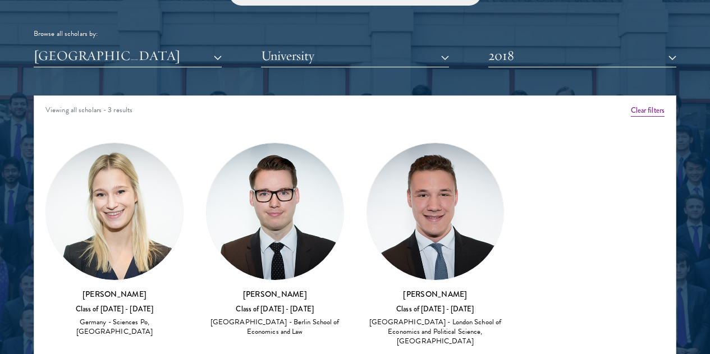
click at [291, 218] on div "[PERSON_NAME] Class of [DATE] - [DATE] [GEOGRAPHIC_DATA] - Berlin School of Eco…" at bounding box center [275, 240] width 161 height 218
drag, startPoint x: 153, startPoint y: 215, endPoint x: 98, endPoint y: 217, distance: 55.1
click at [98, 289] on h3 "[PERSON_NAME]" at bounding box center [114, 294] width 138 height 11
click at [523, 44] on button "2018" at bounding box center [582, 55] width 188 height 23
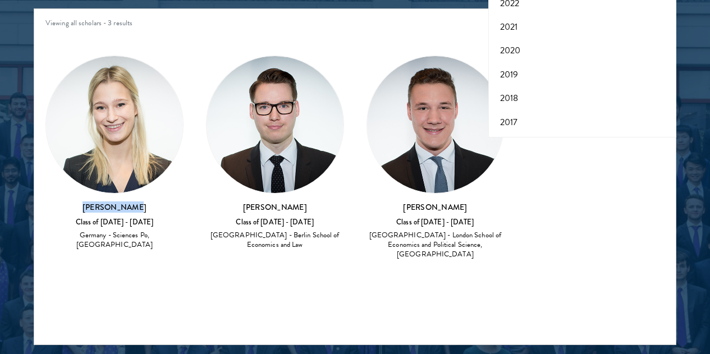
scroll to position [1458, 0]
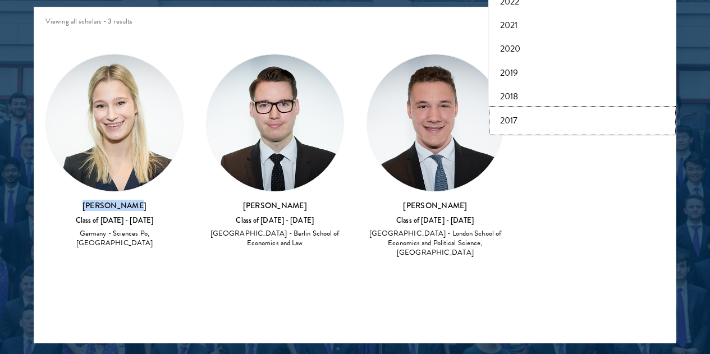
click at [504, 109] on button "2017" at bounding box center [582, 121] width 181 height 24
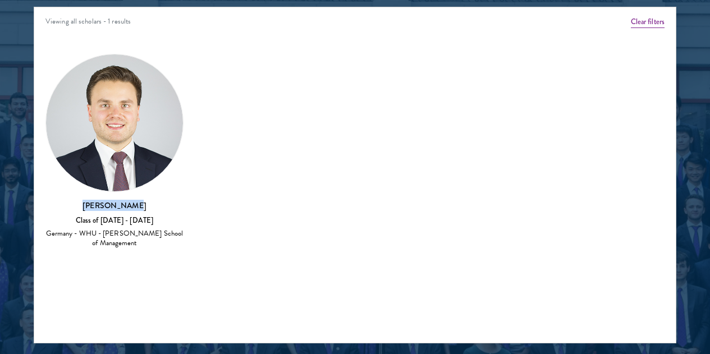
drag, startPoint x: 171, startPoint y: 131, endPoint x: 97, endPoint y: 125, distance: 74.9
click at [97, 200] on h3 "[PERSON_NAME]" at bounding box center [114, 205] width 138 height 11
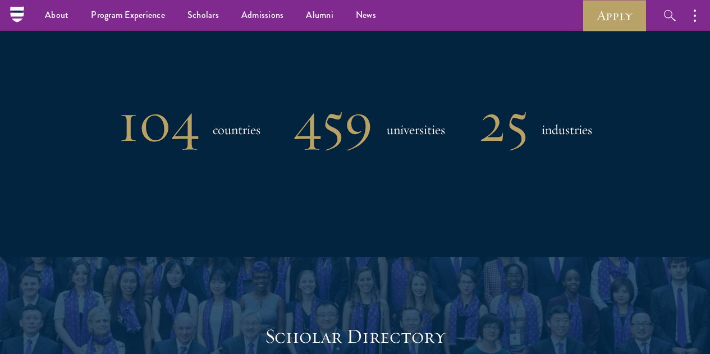
scroll to position [893, 0]
